Goal: Use online tool/utility: Use online tool/utility

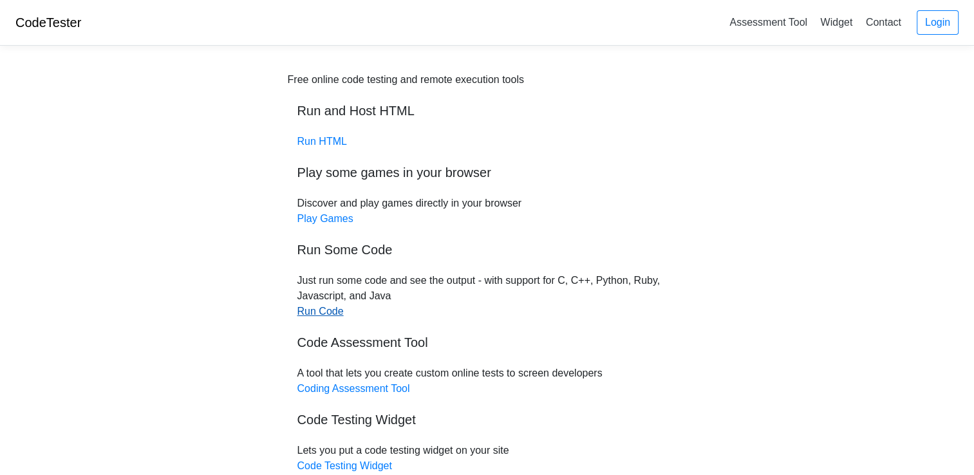
click at [332, 308] on link "Run Code" at bounding box center [320, 311] width 46 height 11
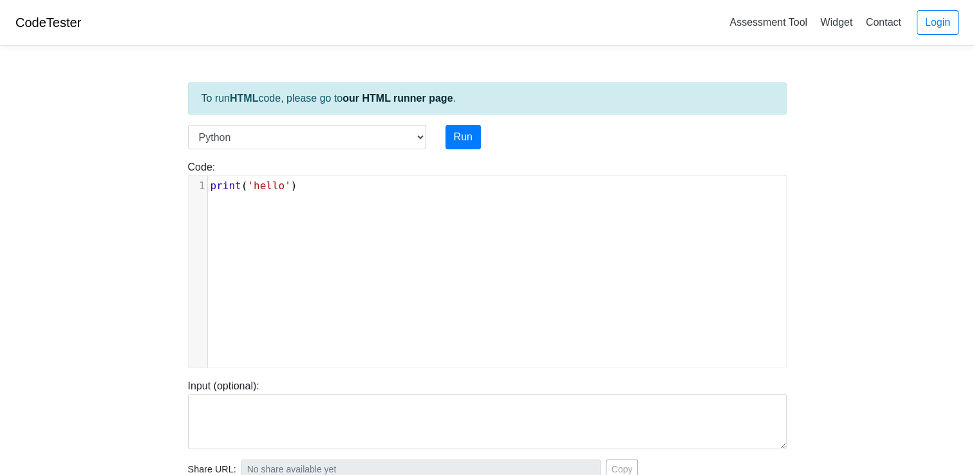
scroll to position [5, 0]
click at [241, 254] on div "xxxxxxxxxx 1 print ( 'hello' )" at bounding box center [497, 281] width 617 height 211
click at [417, 131] on select "C C++ Go Java Javascript Python Ruby" at bounding box center [307, 137] width 238 height 24
select select "c"
click at [188, 125] on select "C C++ Go Java Javascript Python Ruby" at bounding box center [307, 137] width 238 height 24
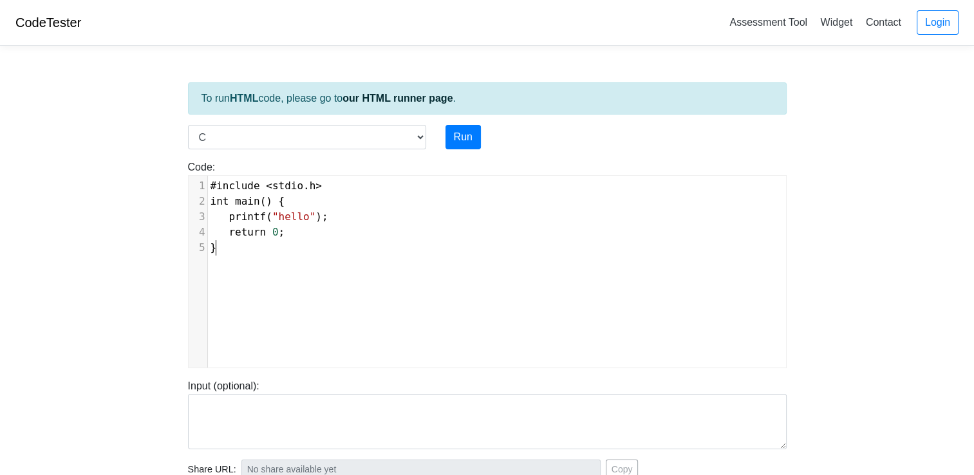
click at [266, 249] on pre "}" at bounding box center [502, 247] width 588 height 15
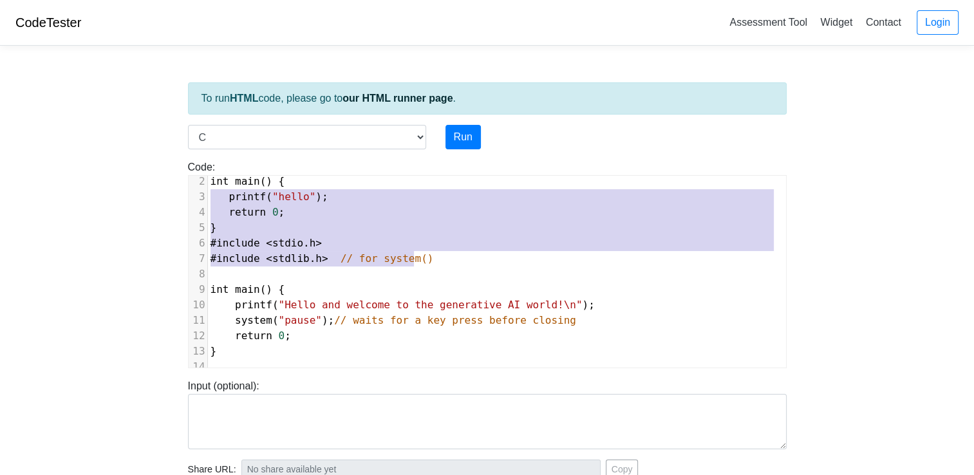
type textarea "#include <stdio.h> int main() { printf("hello"); return 0; } #include <stdio.h>…"
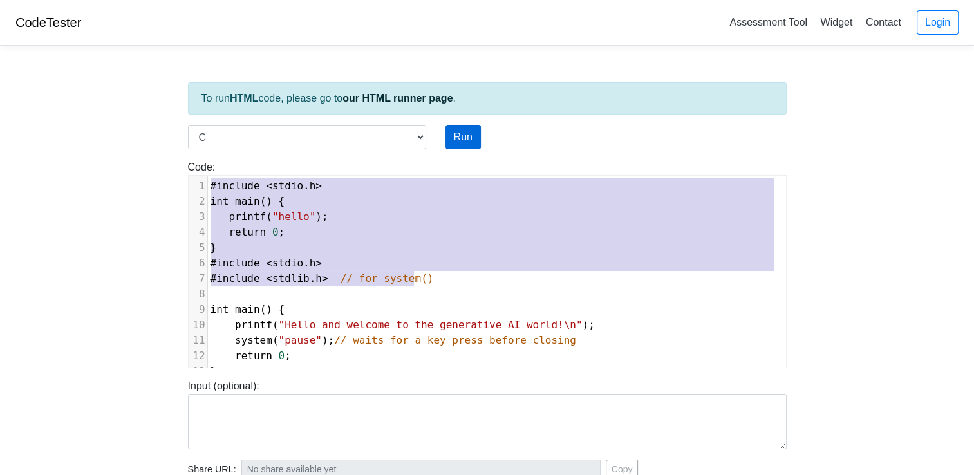
drag, startPoint x: 427, startPoint y: 244, endPoint x: 448, endPoint y: 129, distance: 117.2
click at [448, 129] on div "To run HTML code, please go to our HTML runner page . Language C C++ Go Java Ja…" at bounding box center [487, 371] width 618 height 631
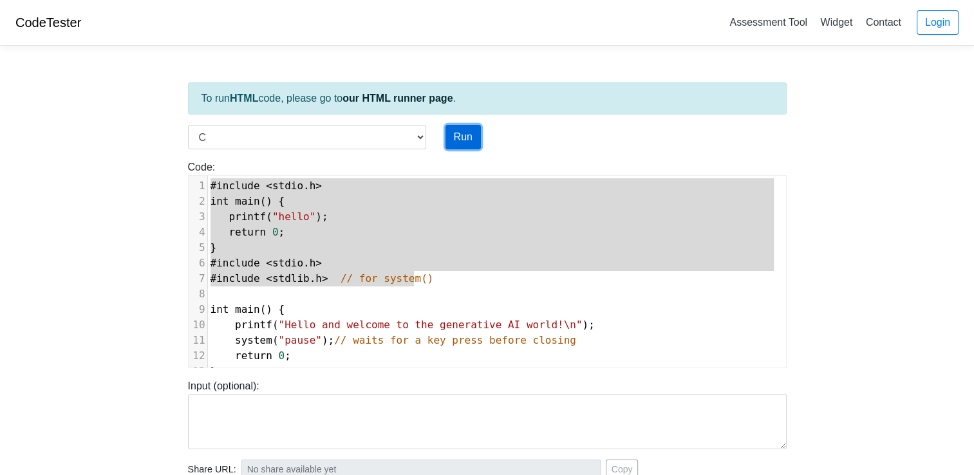
click at [458, 134] on button "Run" at bounding box center [463, 137] width 35 height 24
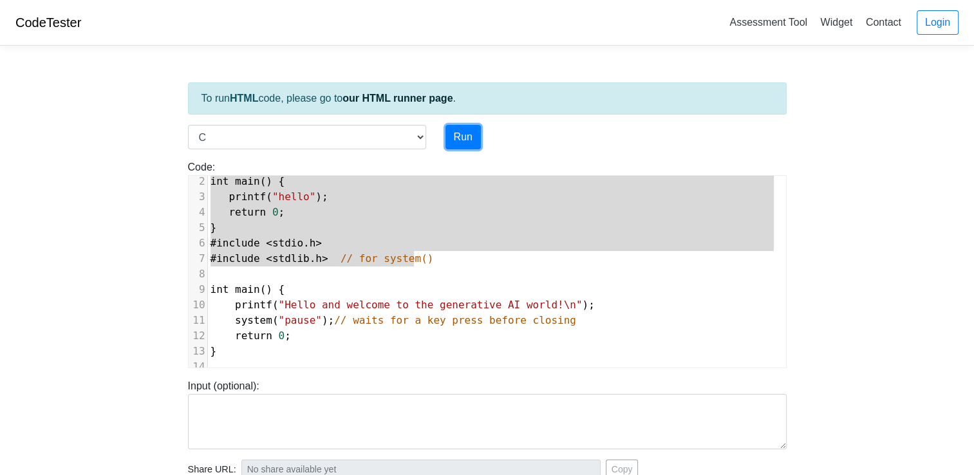
type input "[URL][DOMAIN_NAME]"
type textarea "Submission status: Compilation Error Compile Output: main.c:9:5: error: redefin…"
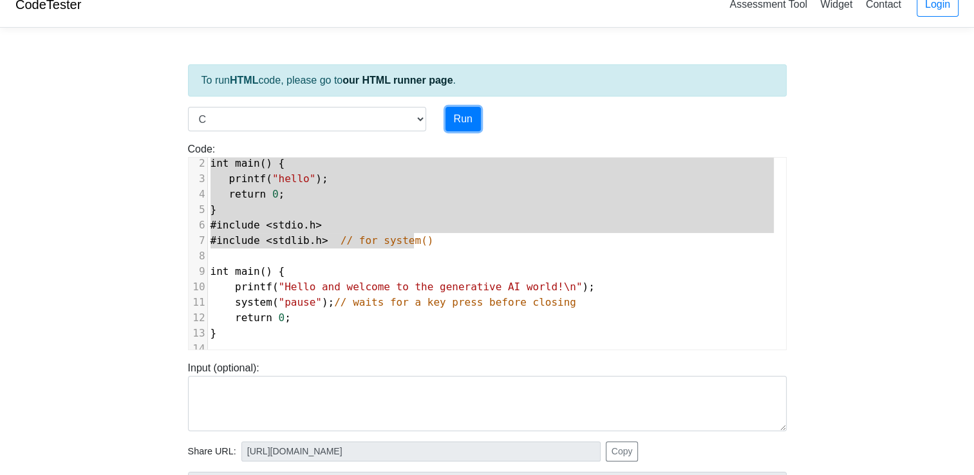
scroll to position [0, 0]
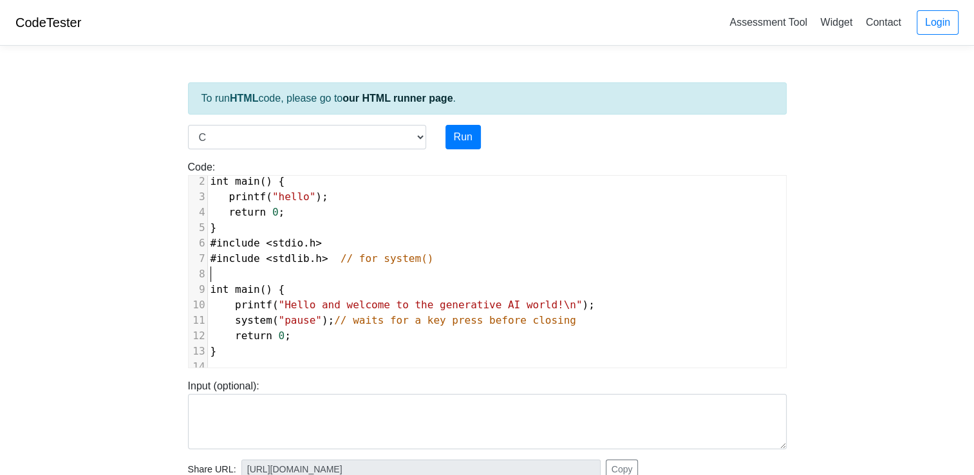
click at [529, 269] on pre "​" at bounding box center [497, 274] width 578 height 15
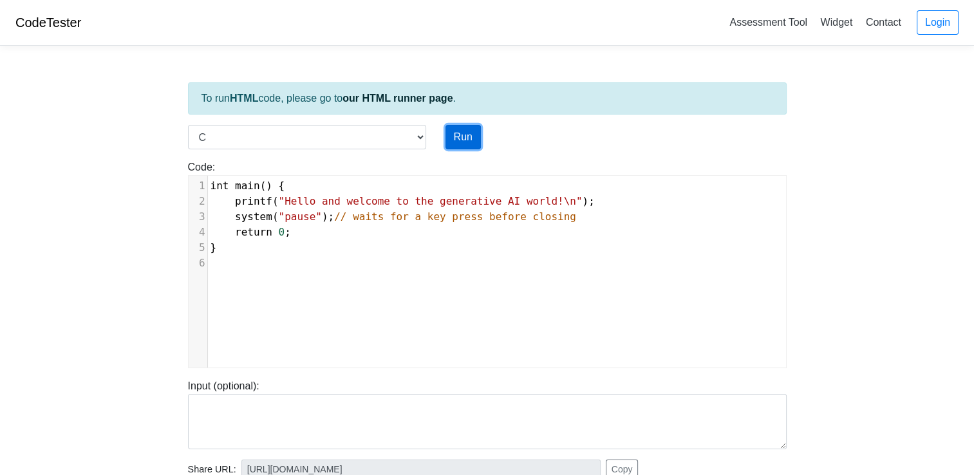
click at [466, 141] on button "Run" at bounding box center [463, 137] width 35 height 24
type input "[URL][DOMAIN_NAME]"
type textarea "Stdout: Hello and welcome to the generative AI world! Stderr: sh: 1: pause: not…"
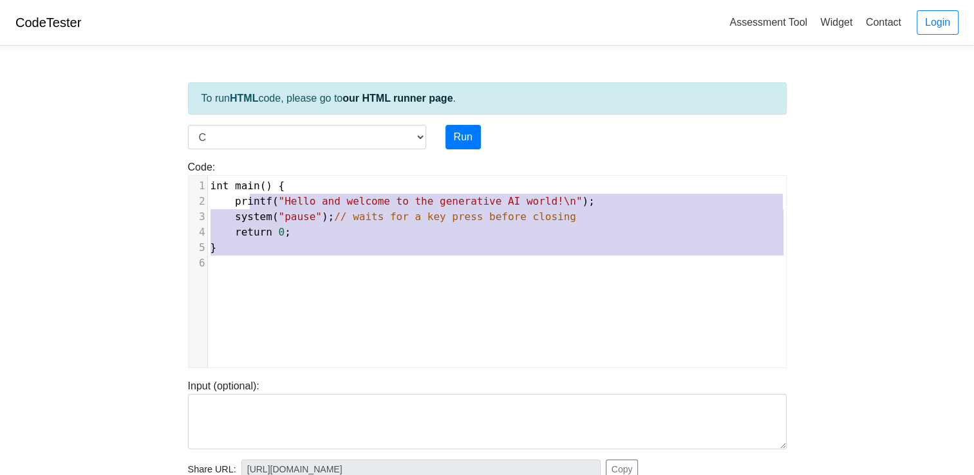
type textarea "int main() { printf("Hello and welcome to the generative AI world!\n"); system(…"
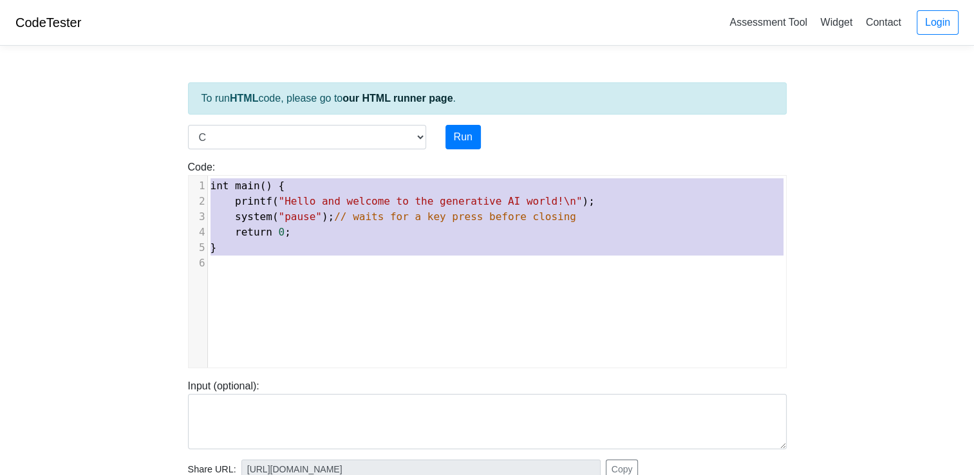
drag, startPoint x: 371, startPoint y: 297, endPoint x: 205, endPoint y: 173, distance: 207.9
click at [205, 173] on div "Code: #include <stdio.h> int main() { printf("hello"); return 0; } int main() {…" at bounding box center [487, 264] width 618 height 209
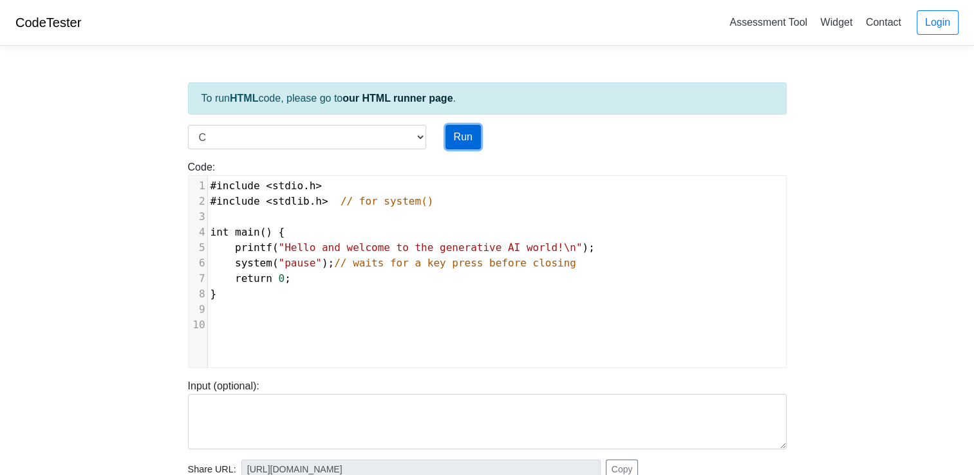
click at [456, 135] on button "Run" at bounding box center [463, 137] width 35 height 24
type input "[URL][DOMAIN_NAME]"
type textarea "Stdout: Hello and welcome to the generative AI world! Stderr: sh: 1: pause: not…"
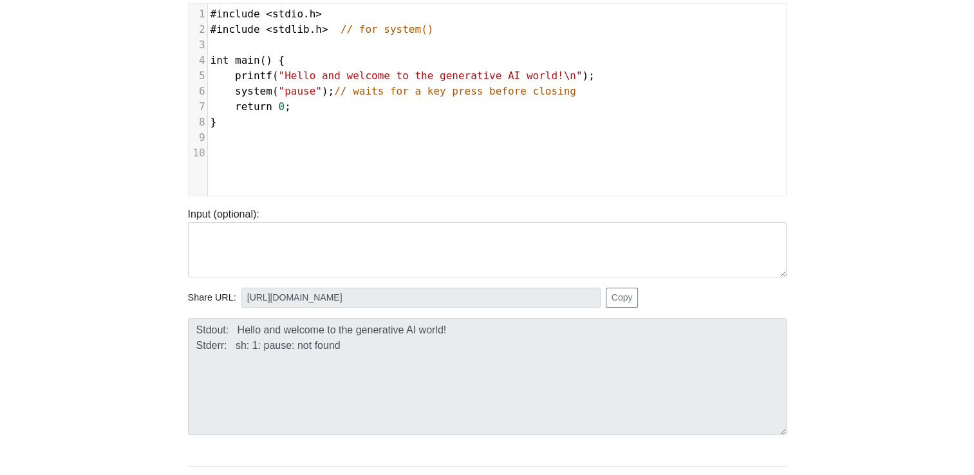
scroll to position [173, 0]
